Goal: Obtain resource: Obtain resource

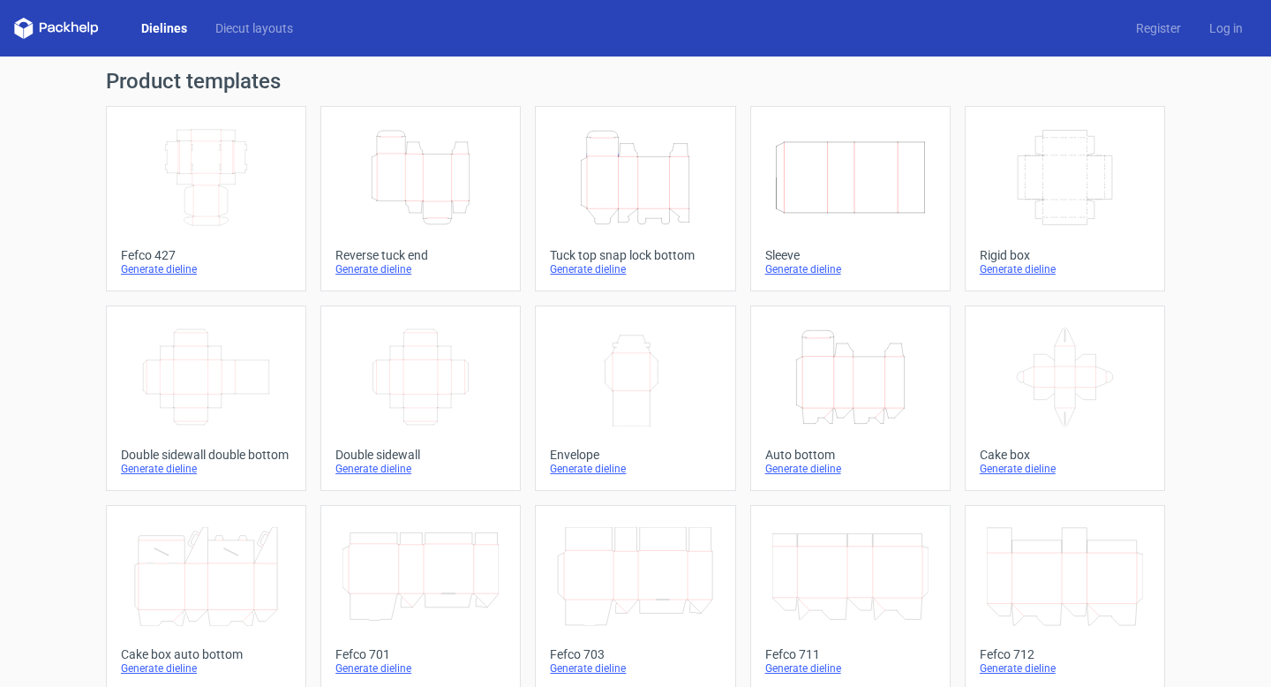
click at [197, 201] on icon "Width Depth Height" at bounding box center [206, 177] width 156 height 99
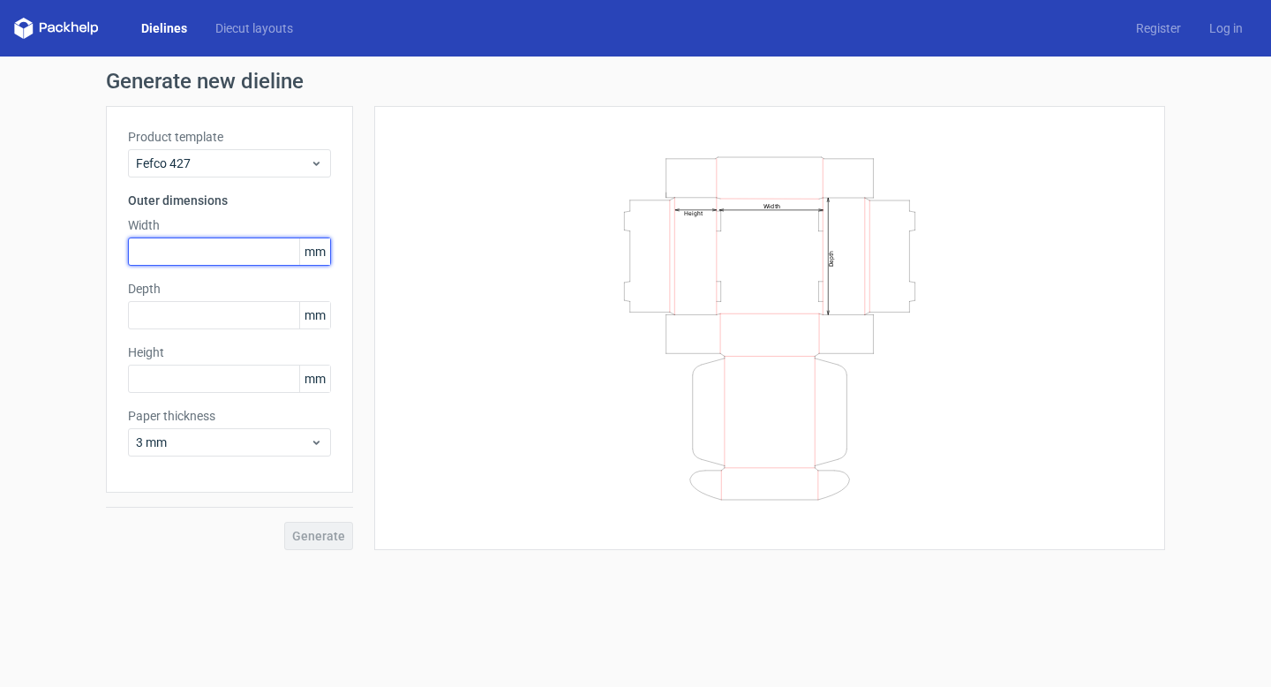
click at [202, 252] on input "text" at bounding box center [229, 251] width 203 height 28
type input "300"
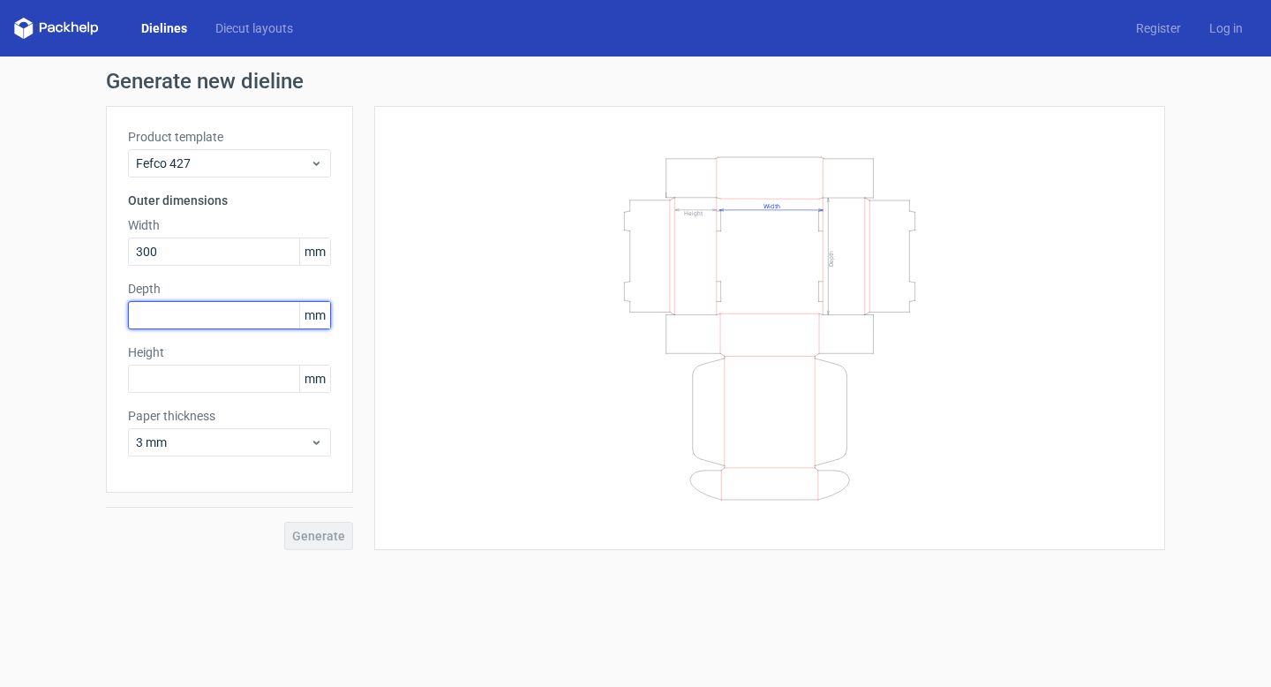
click at [197, 325] on input "text" at bounding box center [229, 315] width 203 height 28
type input "390"
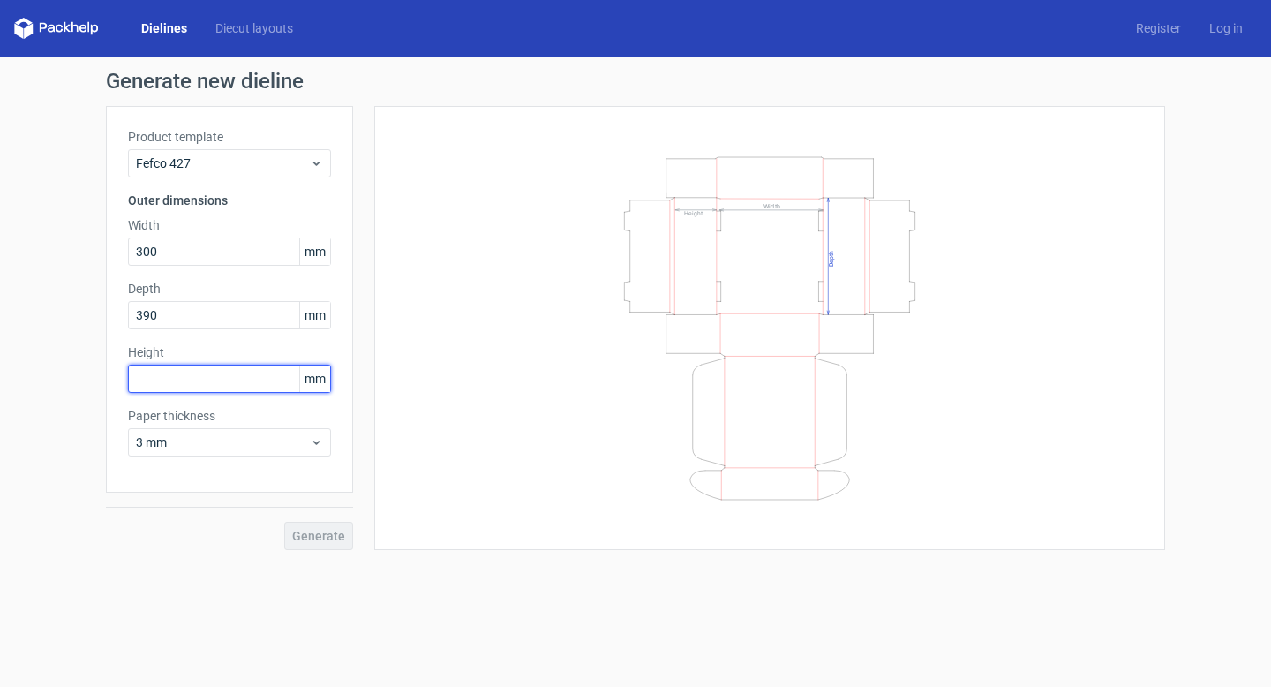
click at [201, 380] on input "text" at bounding box center [229, 379] width 203 height 28
type input "140"
click at [350, 547] on button "Generate" at bounding box center [318, 536] width 69 height 28
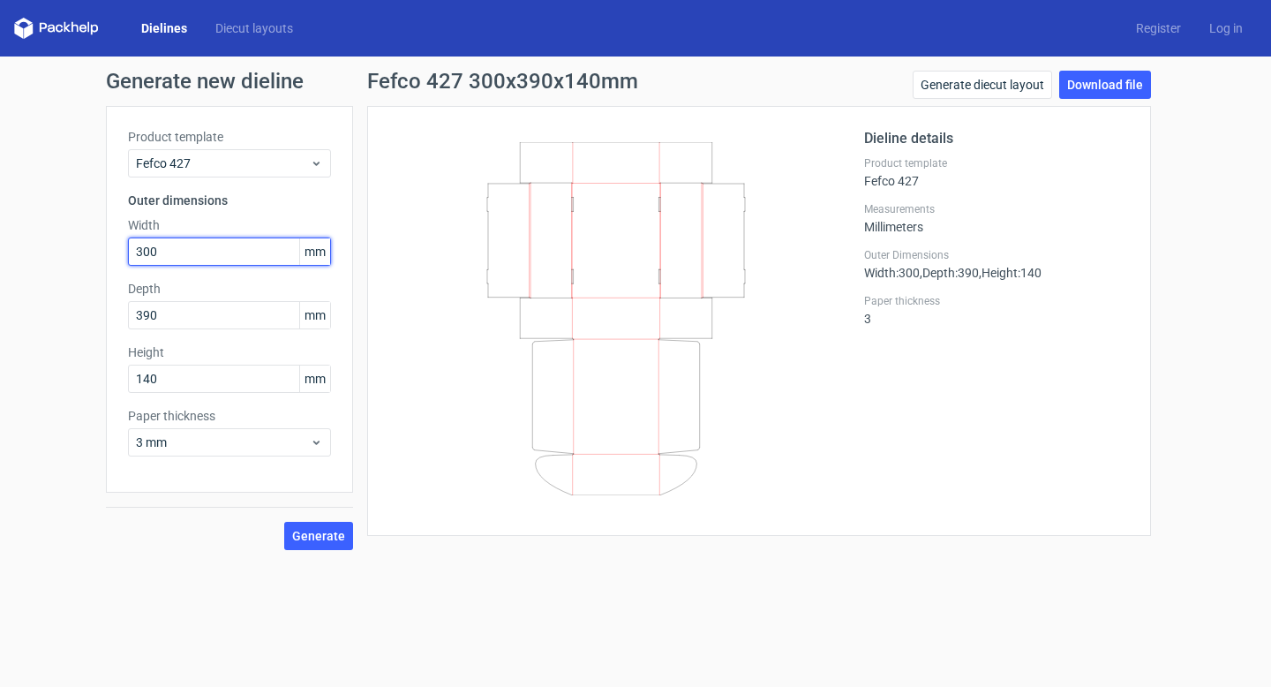
drag, startPoint x: 176, startPoint y: 250, endPoint x: 101, endPoint y: 236, distance: 76.4
click at [101, 236] on div "Generate new dieline Product template Fefco 427 Outer dimensions Width 300 mm D…" at bounding box center [635, 310] width 1271 height 508
type input "390"
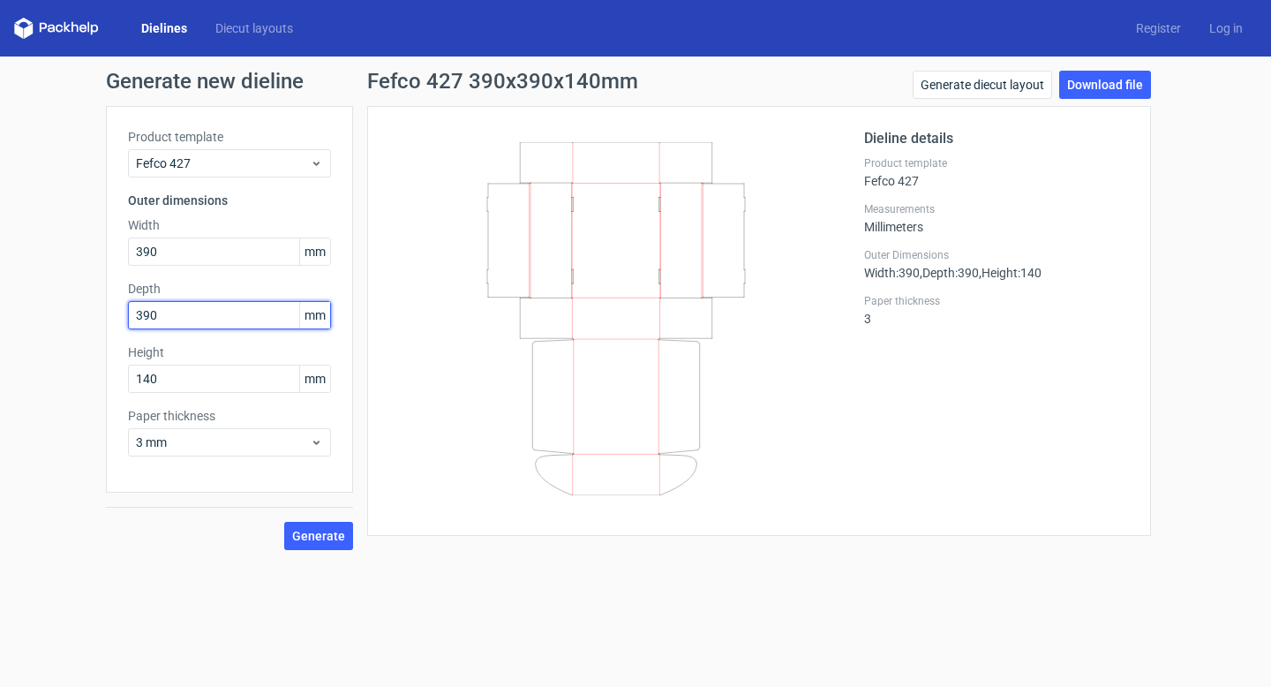
drag, startPoint x: 168, startPoint y: 311, endPoint x: 109, endPoint y: 299, distance: 59.4
click at [109, 299] on div "Product template Fefco 427 Outer dimensions Width 390 mm Depth 390 mm Height 14…" at bounding box center [229, 299] width 247 height 387
type input "300"
click at [318, 542] on span "Generate" at bounding box center [318, 536] width 53 height 12
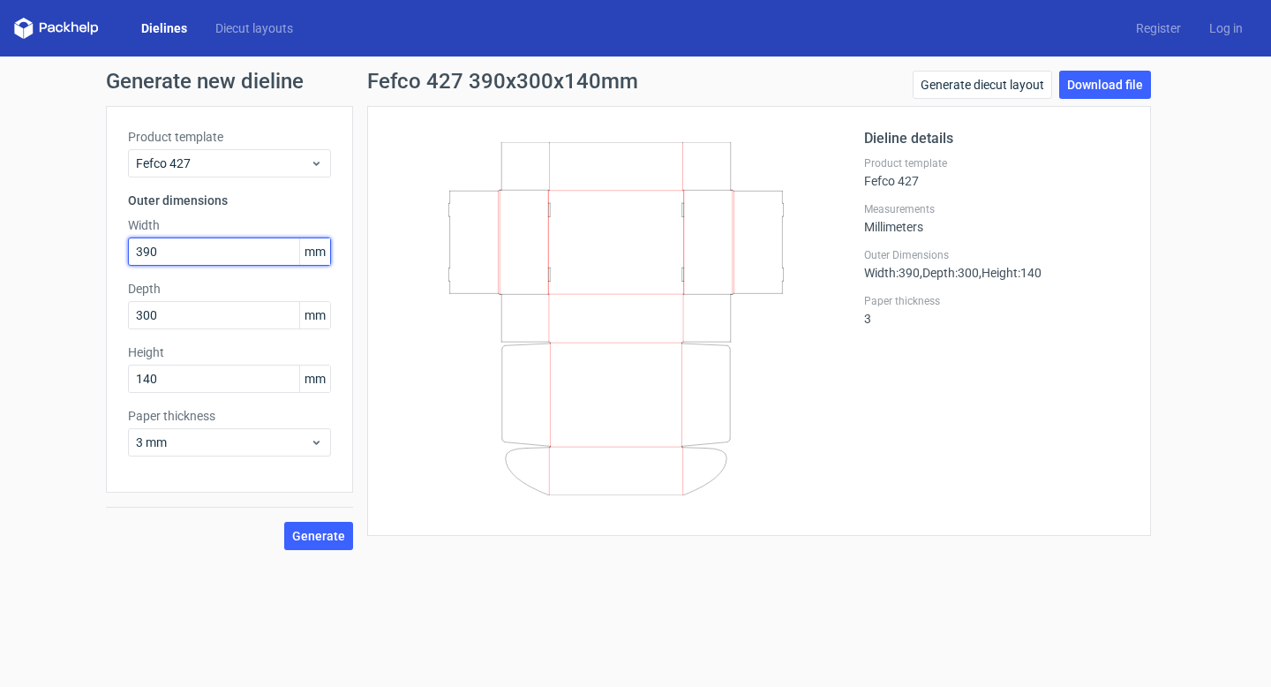
drag, startPoint x: 179, startPoint y: 257, endPoint x: 126, endPoint y: 244, distance: 54.6
click at [126, 244] on div "Product template Fefco 427 Outer dimensions Width 390 mm Depth 300 mm Height 14…" at bounding box center [229, 299] width 247 height 387
type input "300"
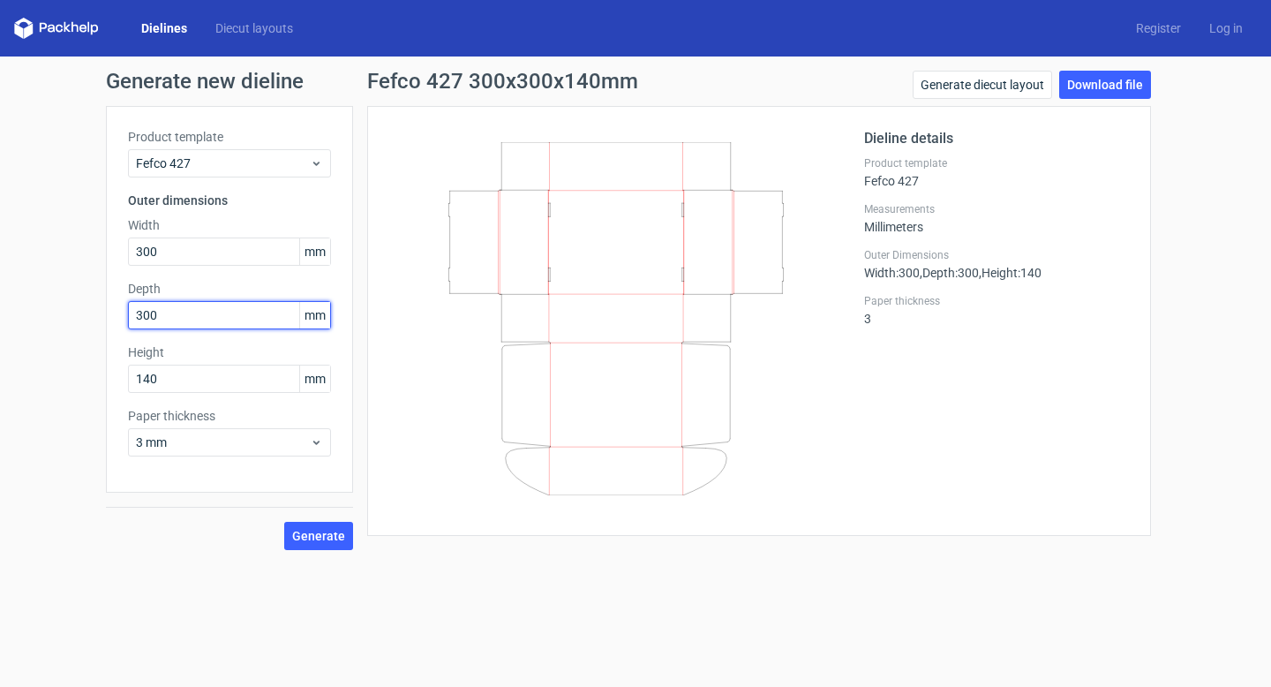
drag, startPoint x: 165, startPoint y: 321, endPoint x: 119, endPoint y: 305, distance: 48.6
click at [119, 305] on div "Product template Fefco 427 Outer dimensions Width 300 mm Depth 300 mm Height 14…" at bounding box center [229, 299] width 247 height 387
type input "390"
click at [305, 546] on button "Generate" at bounding box center [318, 536] width 69 height 28
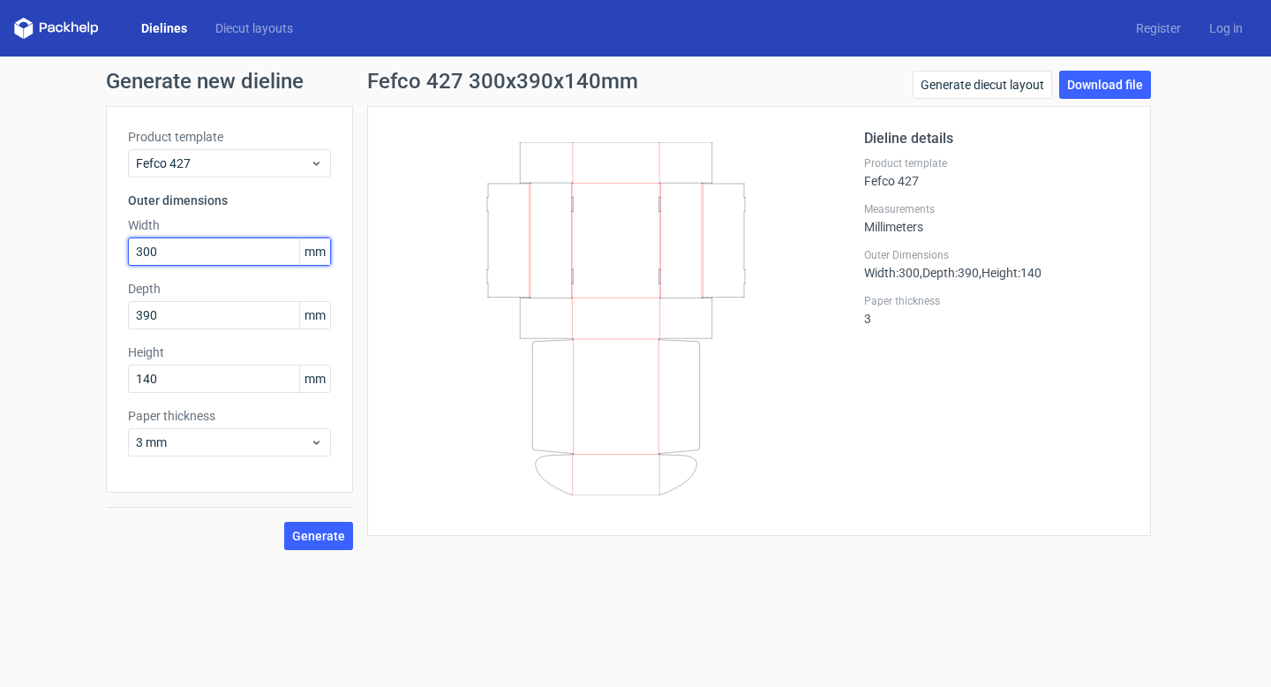
drag, startPoint x: 230, startPoint y: 247, endPoint x: 132, endPoint y: 244, distance: 98.1
click at [132, 244] on input "300" at bounding box center [229, 251] width 203 height 28
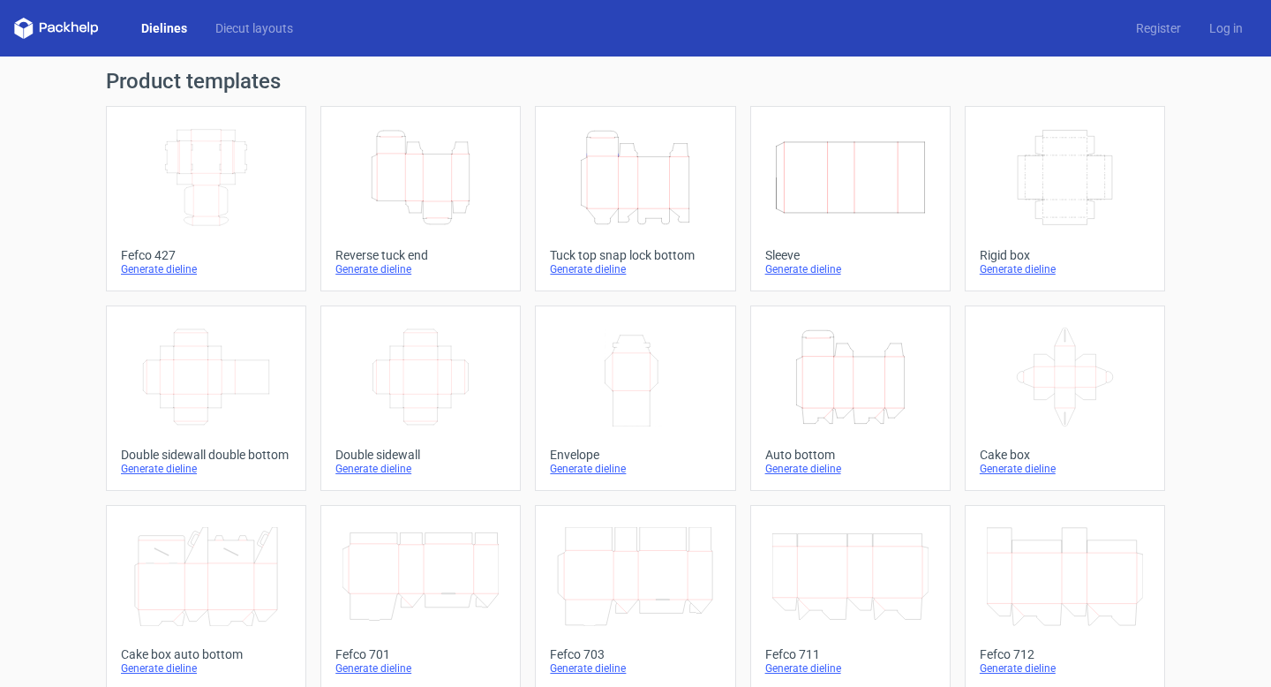
click at [187, 199] on icon "Width Depth Height" at bounding box center [206, 177] width 156 height 99
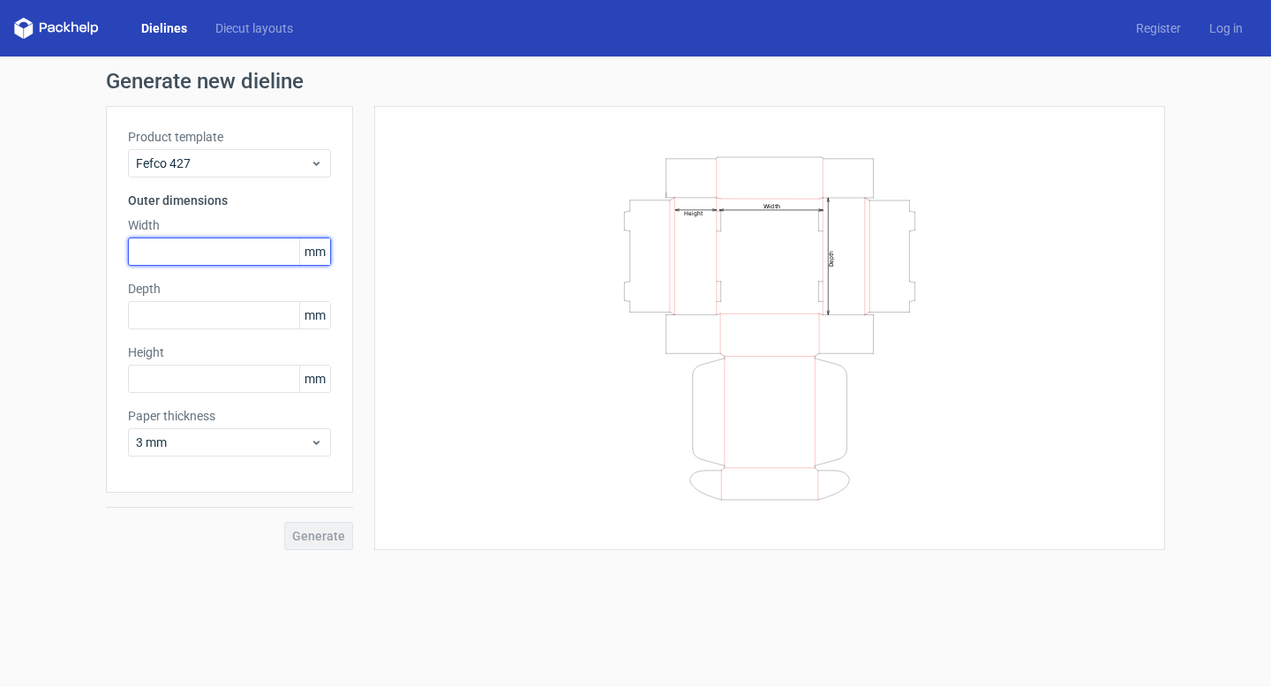
click at [205, 245] on input "text" at bounding box center [229, 251] width 203 height 28
type input "260"
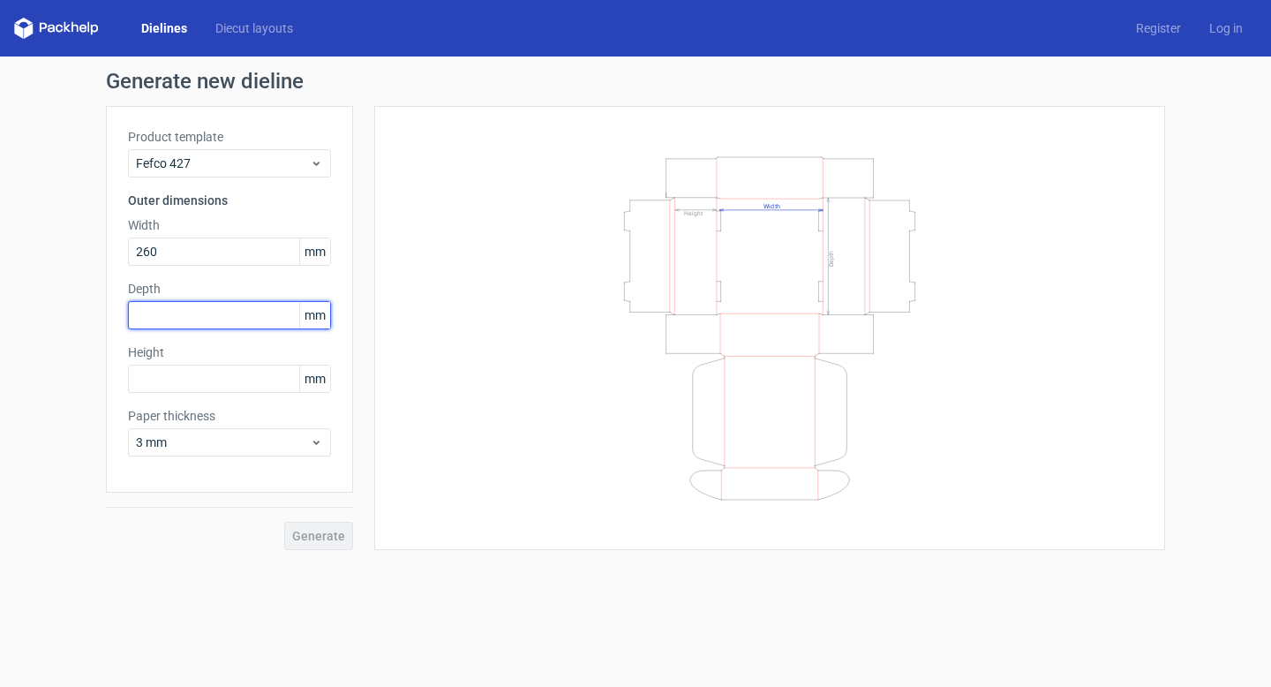
click at [182, 318] on input "text" at bounding box center [229, 315] width 203 height 28
type input "200"
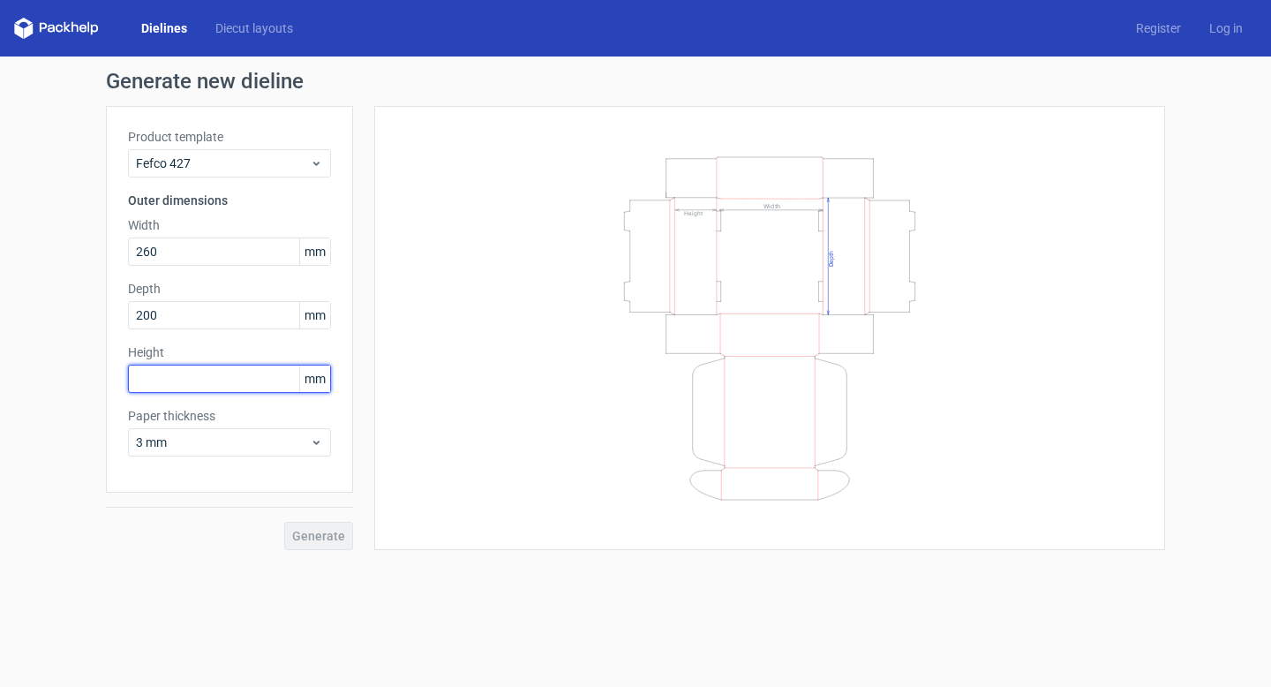
click at [229, 375] on input "text" at bounding box center [229, 379] width 203 height 28
type input "105"
click at [322, 539] on span "Generate" at bounding box center [318, 536] width 53 height 12
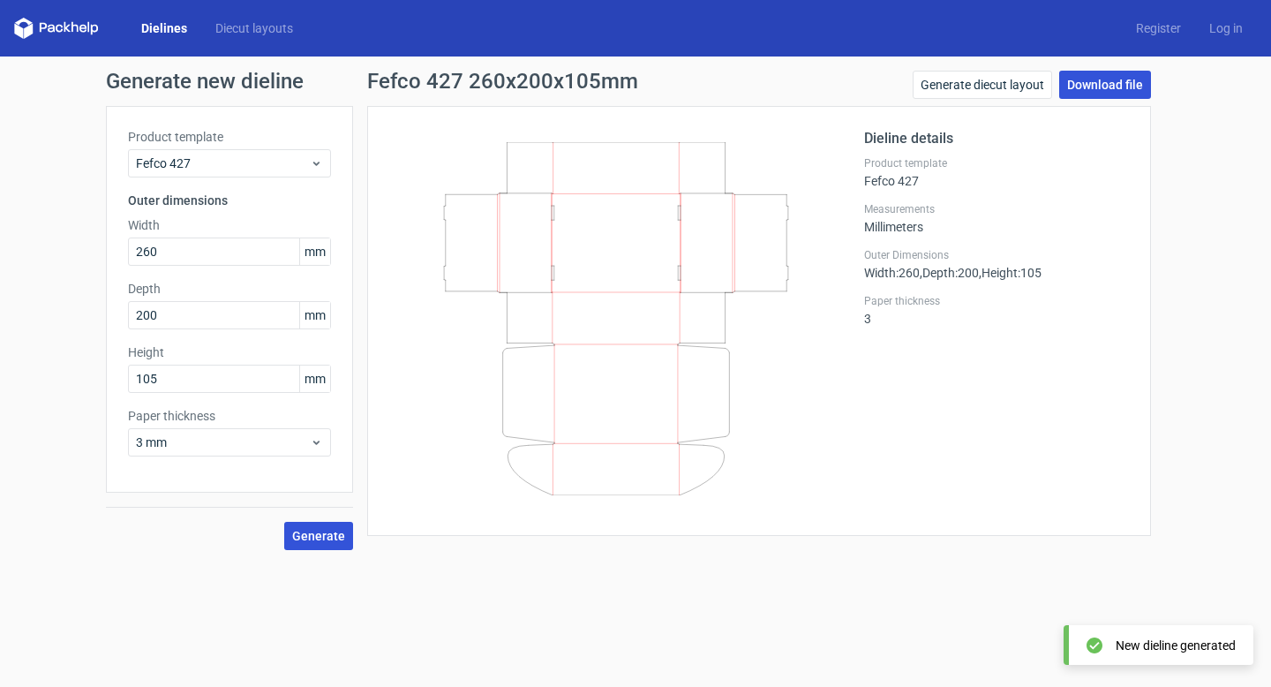
click at [1078, 91] on link "Download file" at bounding box center [1105, 85] width 92 height 28
